Goal: Task Accomplishment & Management: Manage account settings

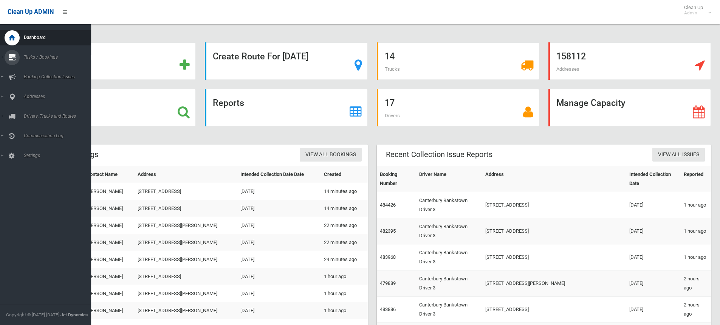
click at [2, 56] on link "Tasks / Bookings" at bounding box center [48, 57] width 96 height 15
click at [30, 113] on span "Search" at bounding box center [56, 112] width 68 height 5
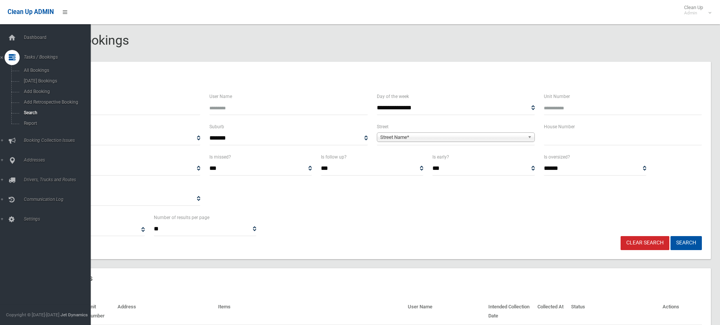
select select
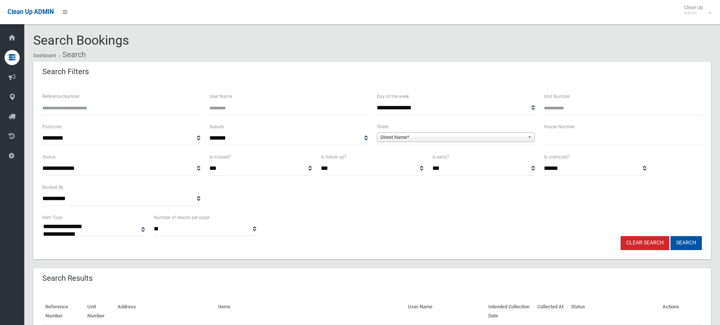
click at [568, 140] on input "text" at bounding box center [623, 138] width 158 height 14
type input "**"
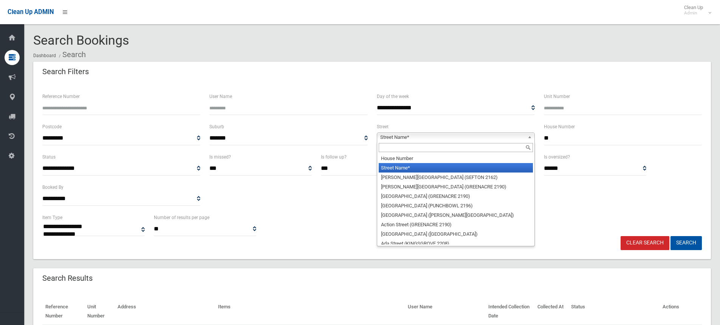
click at [399, 137] on span "Street Name*" at bounding box center [452, 137] width 144 height 9
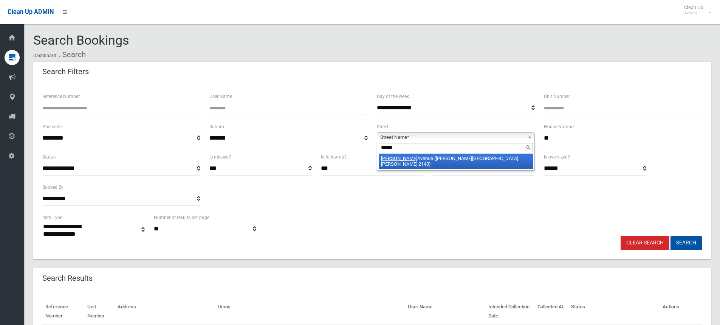
type input "******"
click at [404, 157] on li "Purvis Avenue (POTTS HILL 2143)" at bounding box center [456, 161] width 154 height 15
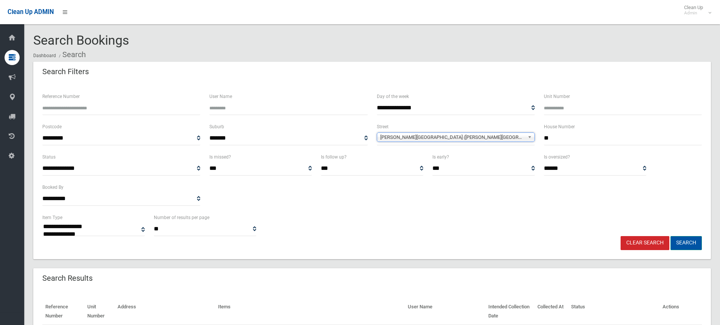
click at [683, 242] on button "Search" at bounding box center [686, 243] width 31 height 14
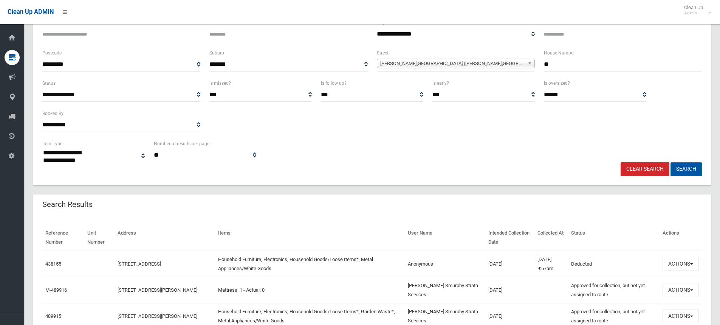
scroll to position [76, 0]
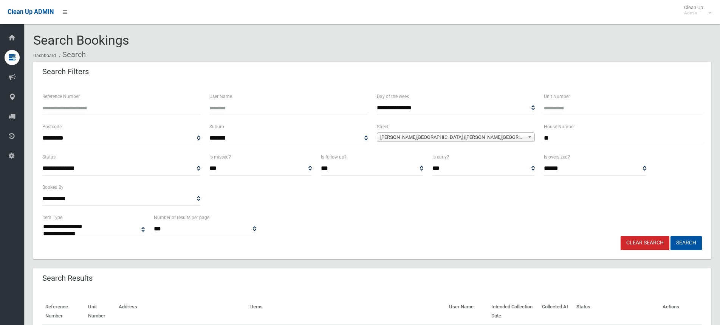
select select
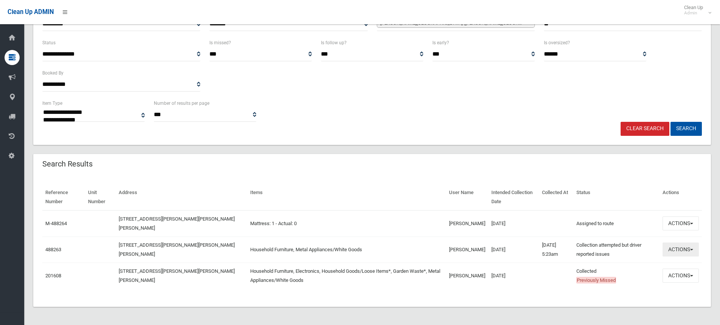
click at [692, 249] on span "button" at bounding box center [692, 250] width 3 height 2
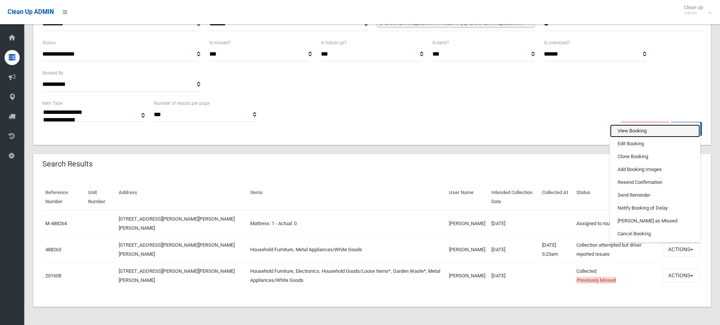
click at [632, 131] on link "View Booking" at bounding box center [655, 130] width 90 height 13
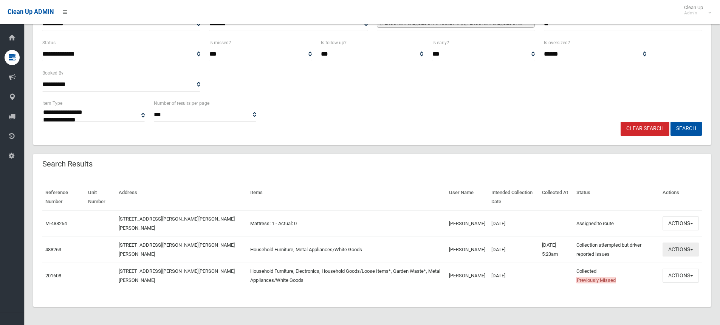
click at [692, 249] on span "button" at bounding box center [692, 250] width 3 height 2
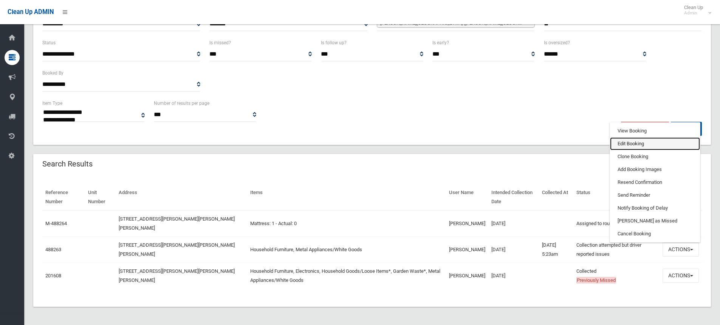
click at [621, 143] on link "Edit Booking" at bounding box center [655, 143] width 90 height 13
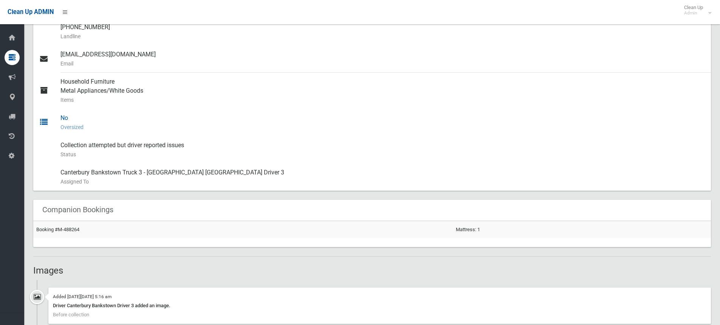
scroll to position [378, 0]
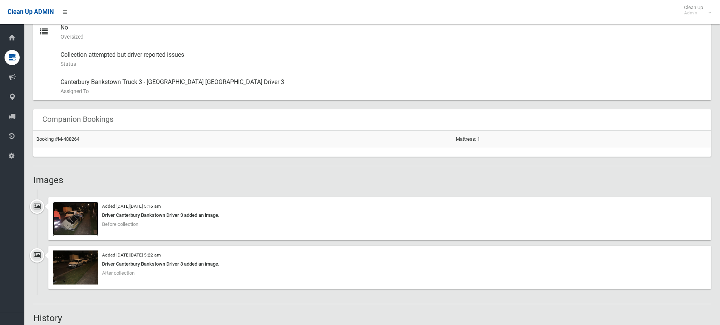
click at [74, 222] on img at bounding box center [75, 219] width 45 height 34
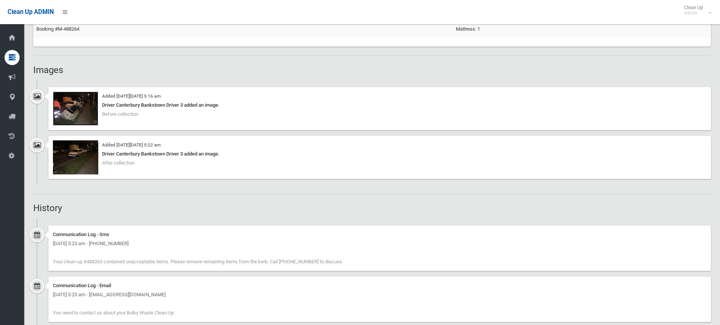
scroll to position [492, 0]
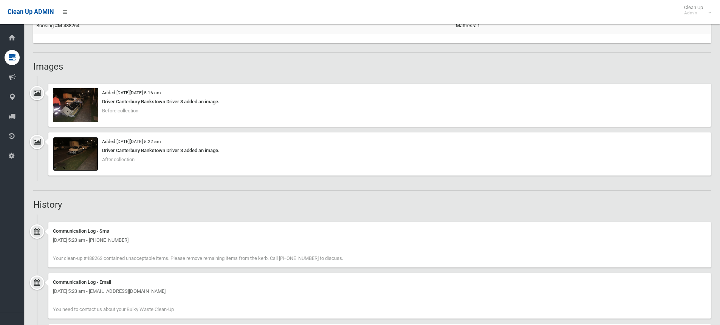
click at [72, 154] on img at bounding box center [75, 154] width 45 height 34
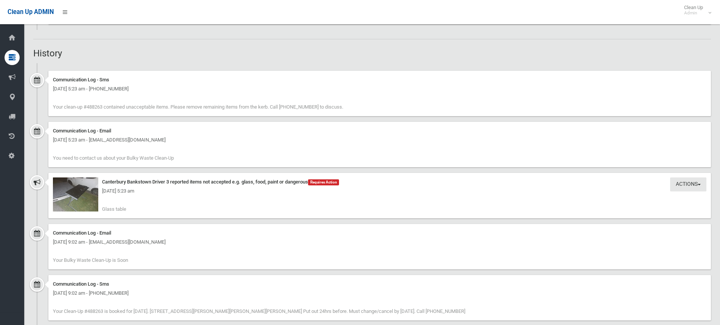
scroll to position [681, 0]
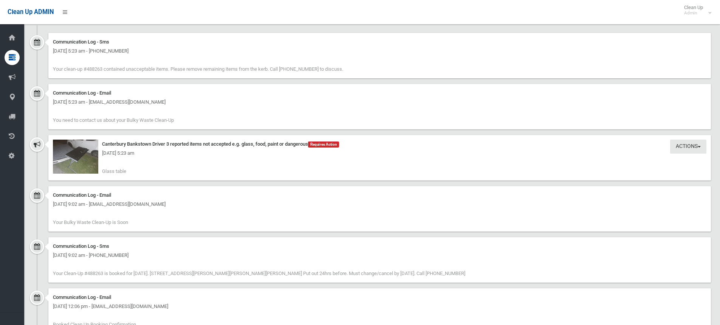
click at [79, 156] on div "Tuesday 7th October 2025 - 5:23 am" at bounding box center [380, 153] width 654 height 9
click at [76, 156] on div "Tuesday 7th October 2025 - 5:23 am" at bounding box center [380, 153] width 654 height 9
click at [83, 154] on div "Tuesday 7th October 2025 - 5:23 am" at bounding box center [380, 153] width 654 height 9
click at [76, 155] on div "Tuesday 7th October 2025 - 5:23 am" at bounding box center [380, 153] width 654 height 9
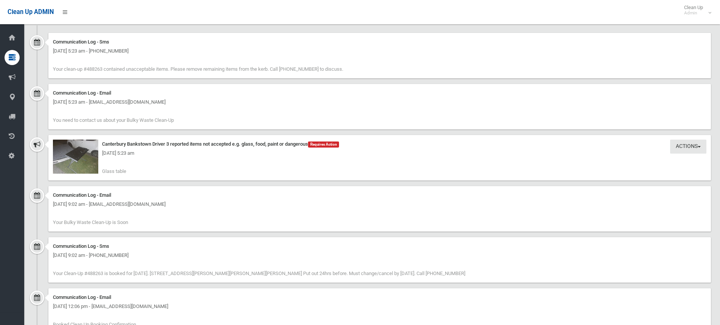
click at [76, 155] on div "Tuesday 7th October 2025 - 5:23 am" at bounding box center [380, 153] width 654 height 9
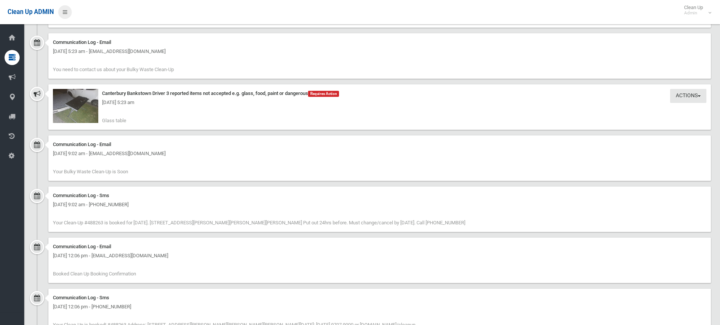
scroll to position [608, 0]
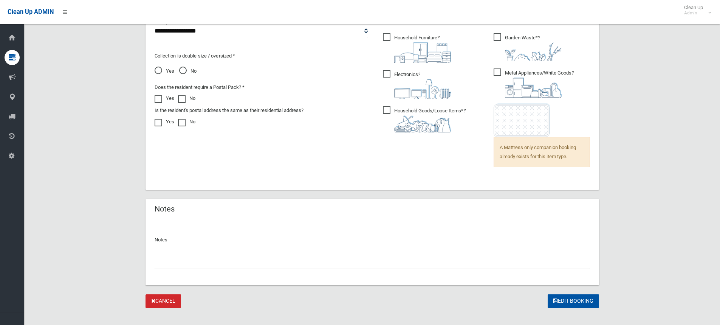
scroll to position [546, 0]
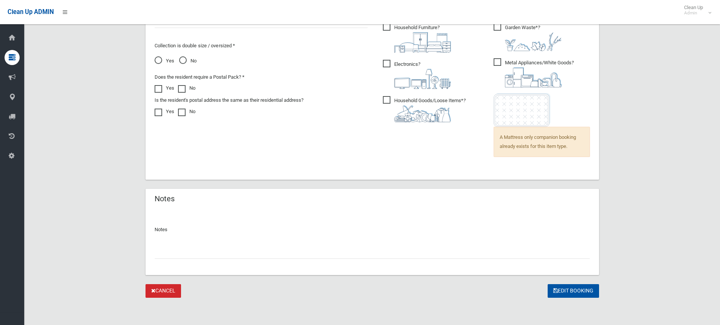
drag, startPoint x: 167, startPoint y: 256, endPoint x: 229, endPoint y: 264, distance: 62.6
click at [173, 258] on input "text" at bounding box center [373, 252] width 436 height 14
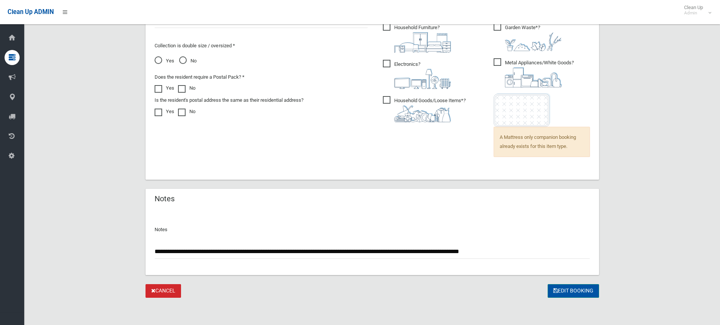
type input "**********"
click at [573, 292] on button "Edit Booking" at bounding box center [573, 291] width 51 height 14
